Goal: Find specific page/section: Find specific page/section

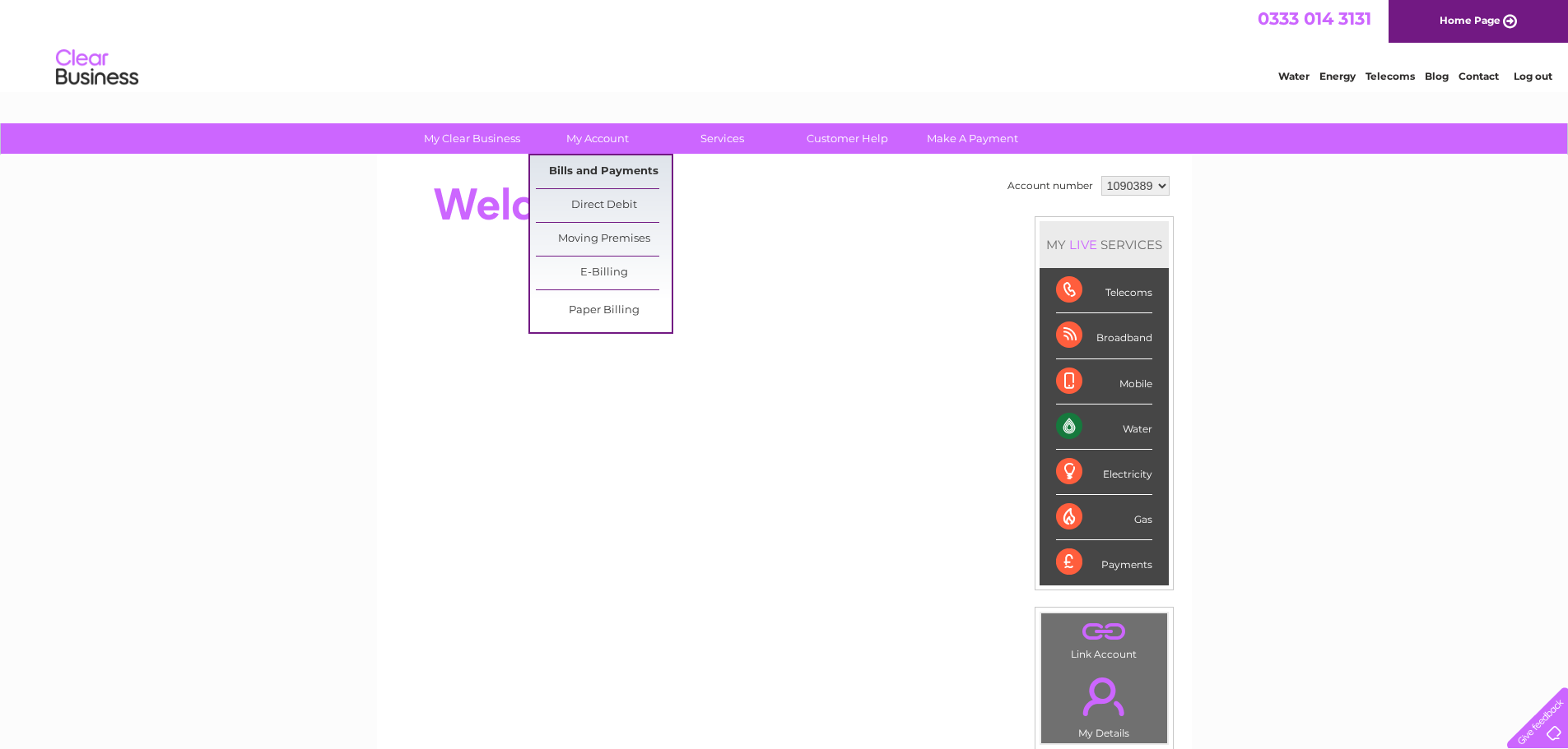
click at [598, 178] on link "Bills and Payments" at bounding box center [603, 171] width 136 height 33
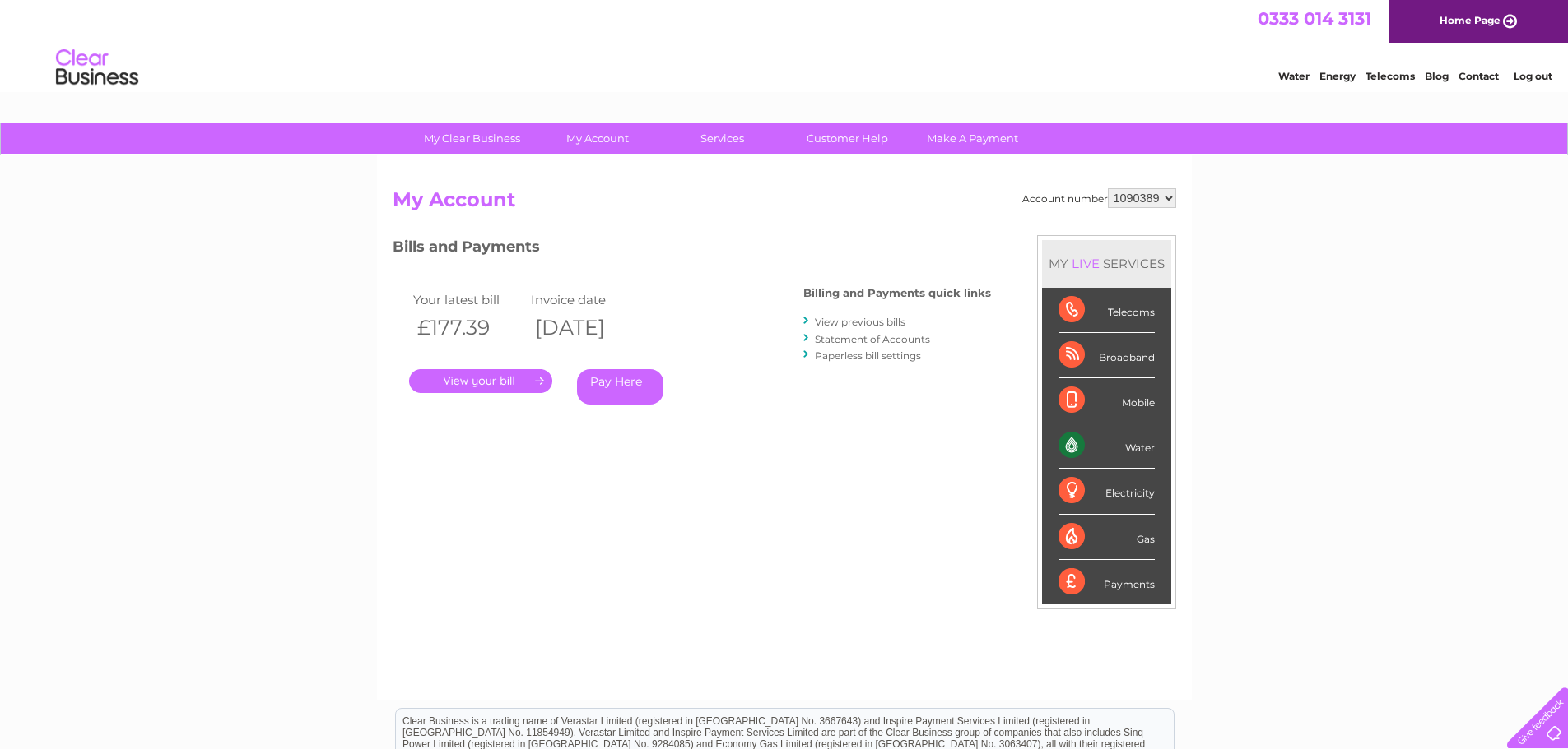
click at [485, 382] on link "." at bounding box center [481, 381] width 143 height 24
